Goal: Check status: Check status

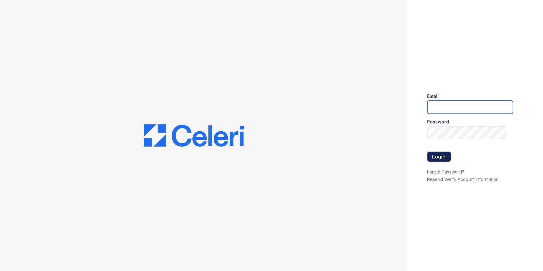
type input "etonsquare@dominionra.com"
click at [437, 157] on button "Login" at bounding box center [438, 157] width 23 height 10
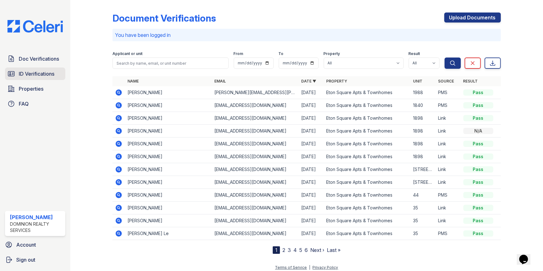
click at [52, 77] on span "ID Verifications" at bounding box center [37, 73] width 36 height 7
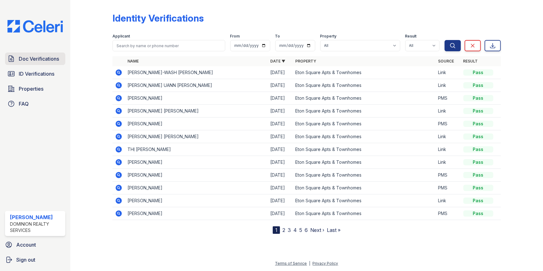
click at [48, 58] on span "Doc Verifications" at bounding box center [39, 58] width 40 height 7
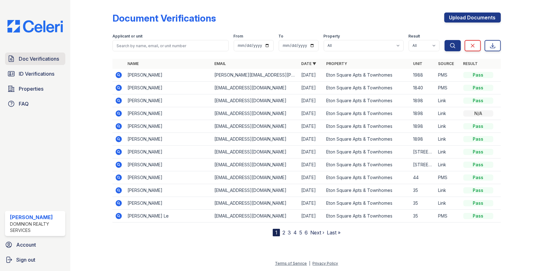
click at [34, 58] on span "Doc Verifications" at bounding box center [39, 58] width 40 height 7
click at [42, 76] on span "ID Verifications" at bounding box center [37, 73] width 36 height 7
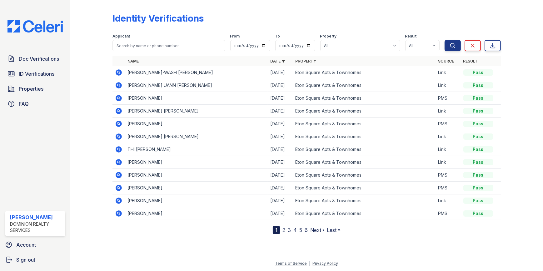
click at [45, 67] on div "Doc Verifications ID Verifications Properties FAQ" at bounding box center [34, 80] width 65 height 57
click at [46, 62] on link "Doc Verifications" at bounding box center [35, 58] width 60 height 12
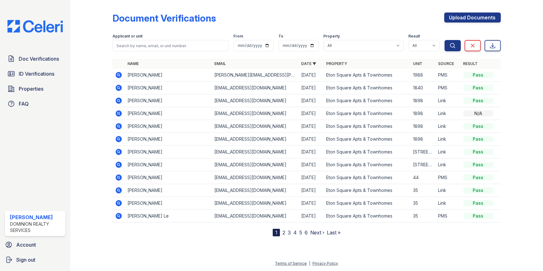
click at [119, 75] on icon at bounding box center [118, 74] width 7 height 7
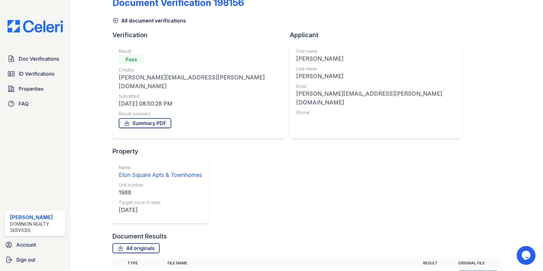
scroll to position [22, 0]
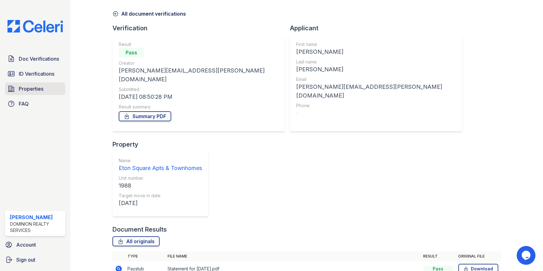
click at [47, 87] on link "Properties" at bounding box center [35, 88] width 60 height 12
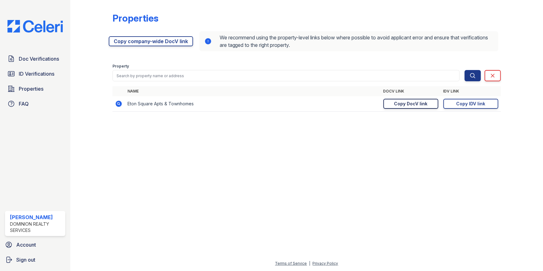
click at [405, 102] on div "Copy DocV link" at bounding box center [410, 104] width 33 height 6
click at [466, 103] on div "Copy IDV link" at bounding box center [470, 104] width 29 height 6
click at [47, 70] on span "ID Verifications" at bounding box center [37, 73] width 36 height 7
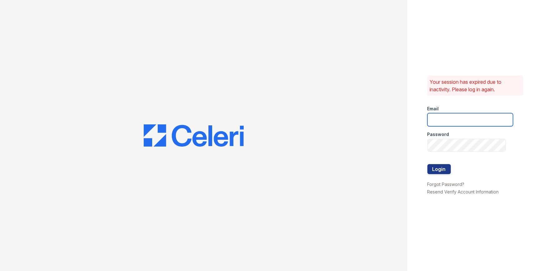
type input "etonsquare@dominionra.com"
click at [447, 166] on button "Login" at bounding box center [438, 169] width 23 height 10
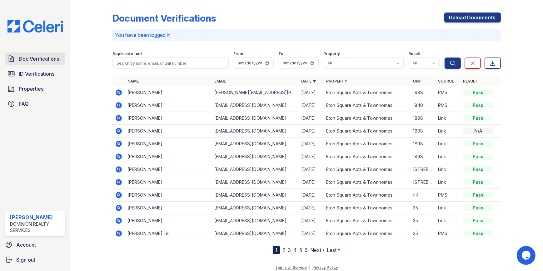
click at [51, 61] on span "Doc Verifications" at bounding box center [39, 58] width 40 height 7
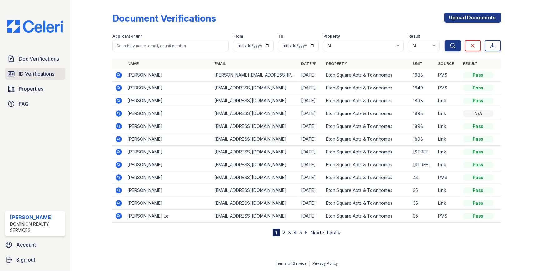
click at [47, 71] on span "ID Verifications" at bounding box center [37, 73] width 36 height 7
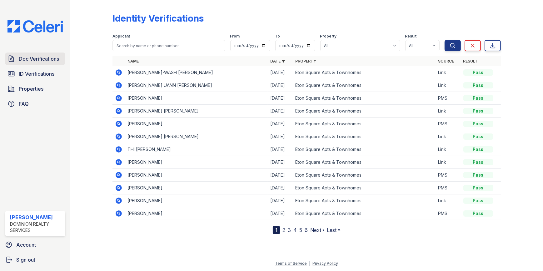
click at [44, 60] on span "Doc Verifications" at bounding box center [39, 58] width 40 height 7
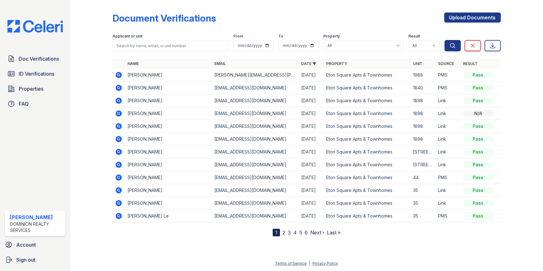
click at [118, 73] on icon at bounding box center [119, 75] width 6 height 6
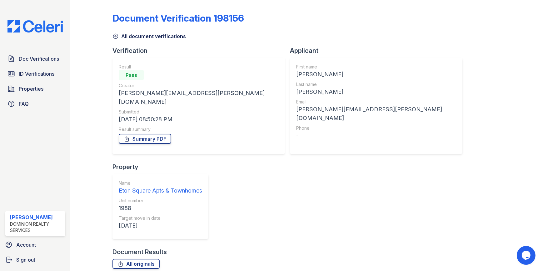
drag, startPoint x: 214, startPoint y: 209, endPoint x: 249, endPoint y: 229, distance: 39.8
click at [159, 134] on link "Summary PDF" at bounding box center [145, 139] width 52 height 10
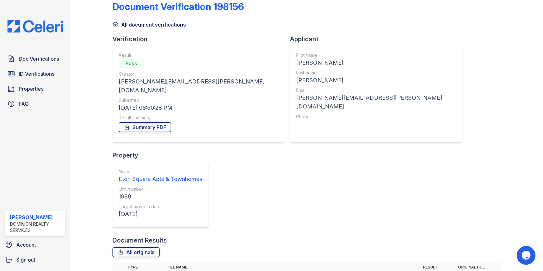
scroll to position [22, 0]
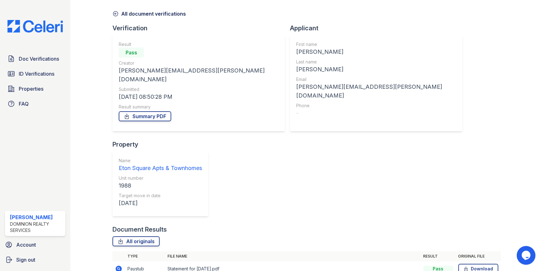
click at [135, 64] on div "Creator" at bounding box center [199, 63] width 160 height 6
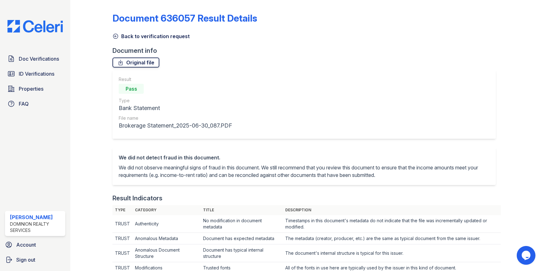
click at [141, 64] on link "Original file" at bounding box center [135, 62] width 47 height 10
click at [23, 54] on link "Doc Verifications" at bounding box center [35, 58] width 60 height 12
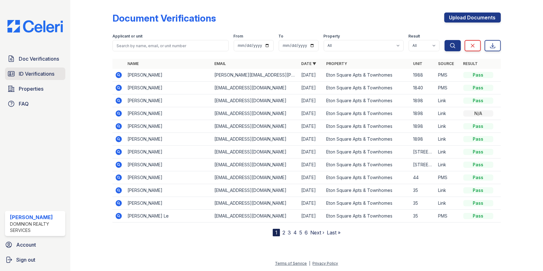
click at [37, 68] on link "ID Verifications" at bounding box center [35, 73] width 60 height 12
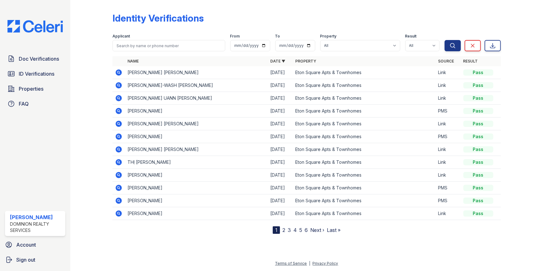
click at [119, 72] on icon at bounding box center [118, 72] width 7 height 7
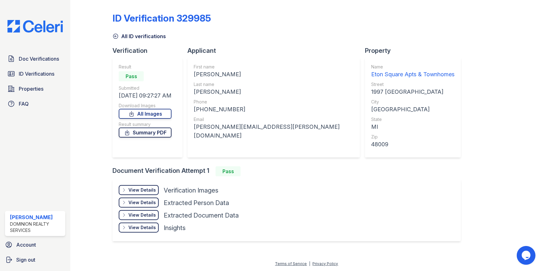
click at [159, 130] on link "Summary PDF" at bounding box center [145, 132] width 53 height 10
click at [38, 24] on img at bounding box center [34, 26] width 65 height 12
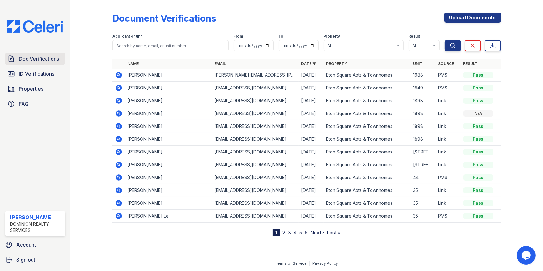
click at [48, 57] on span "Doc Verifications" at bounding box center [39, 58] width 40 height 7
click at [42, 76] on span "ID Verifications" at bounding box center [37, 73] width 36 height 7
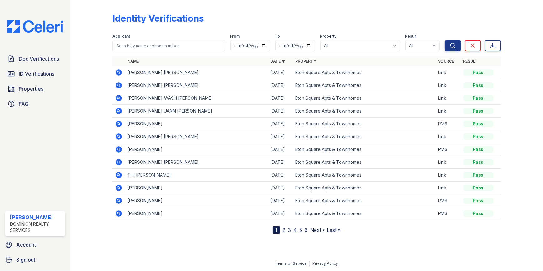
click at [116, 72] on icon at bounding box center [119, 72] width 6 height 6
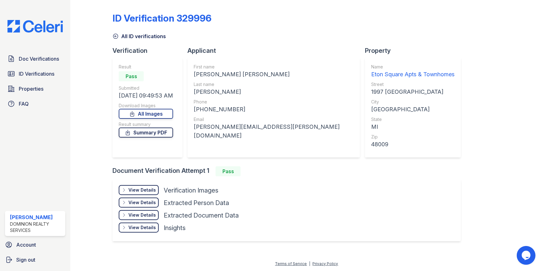
click at [155, 133] on link "Summary PDF" at bounding box center [146, 132] width 54 height 10
